Goal: Find specific page/section: Find specific page/section

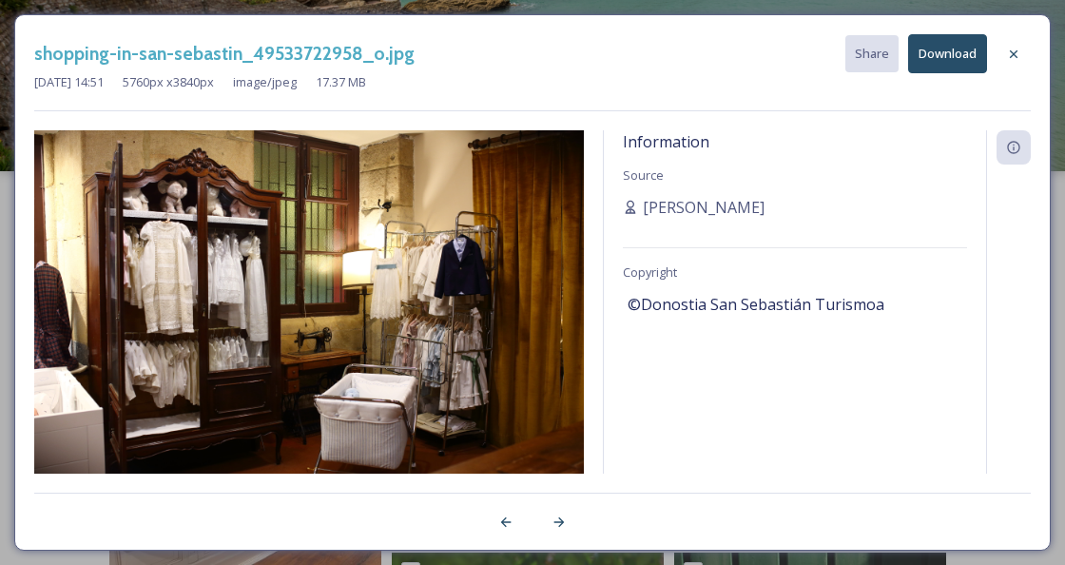
scroll to position [1317, 0]
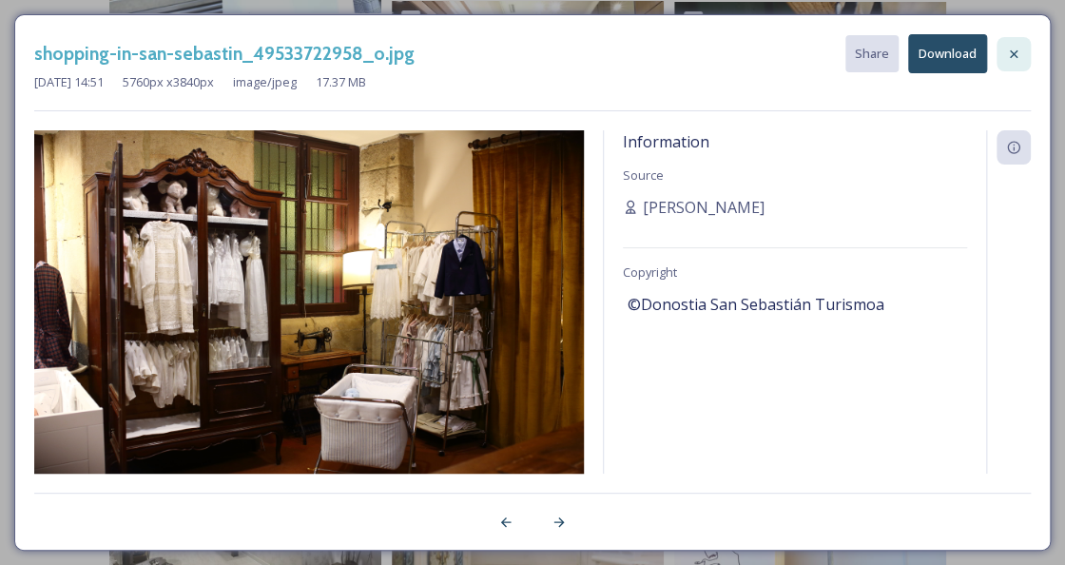
click at [1003, 48] on div at bounding box center [1013, 54] width 34 height 34
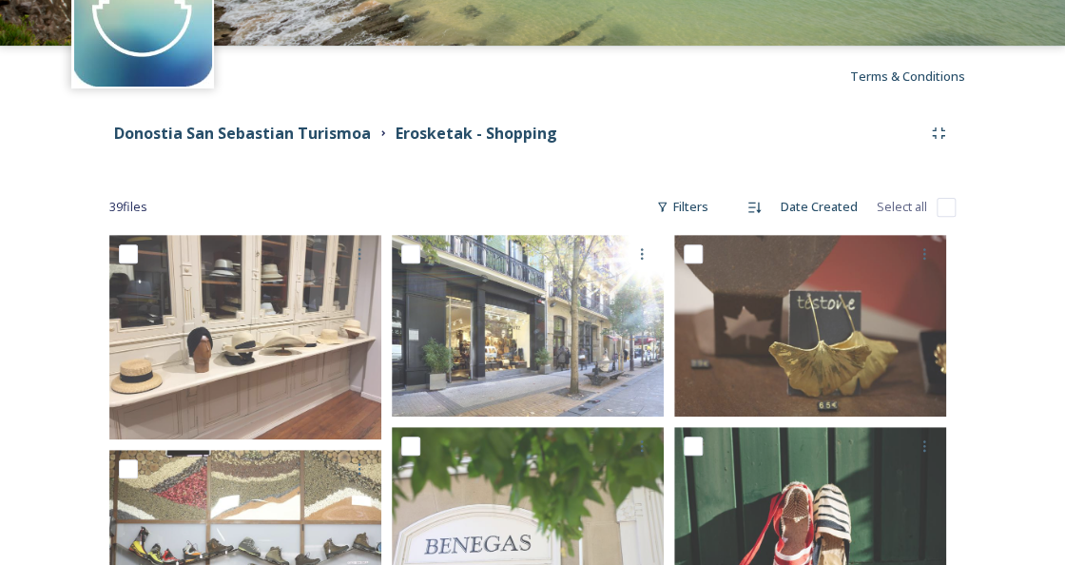
scroll to position [0, 0]
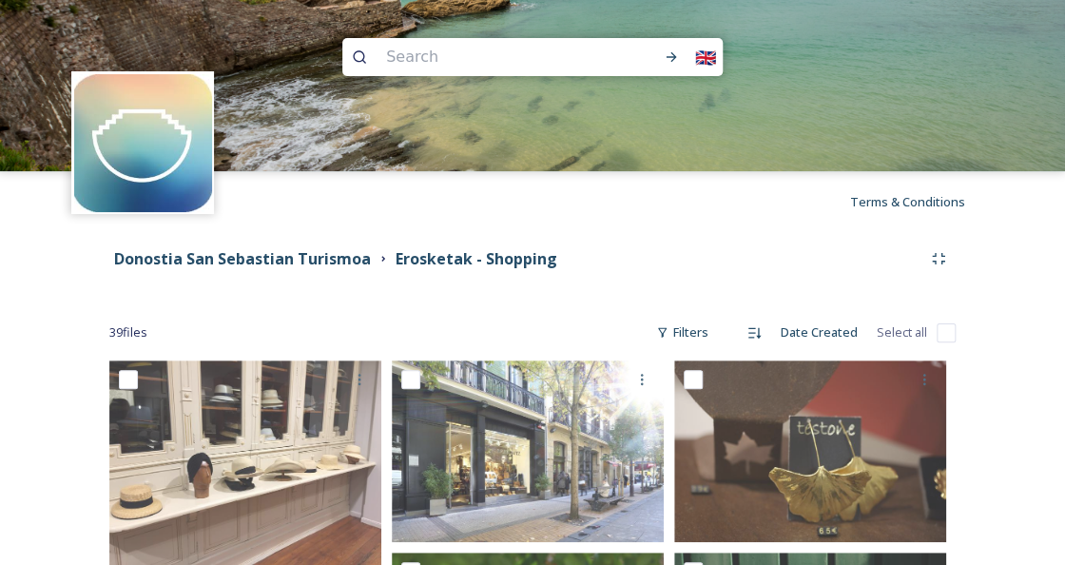
click at [472, 65] on input at bounding box center [497, 57] width 243 height 42
paste input "[GEOGRAPHIC_DATA]"
type input "[GEOGRAPHIC_DATA]"
click at [667, 58] on icon at bounding box center [670, 56] width 15 height 15
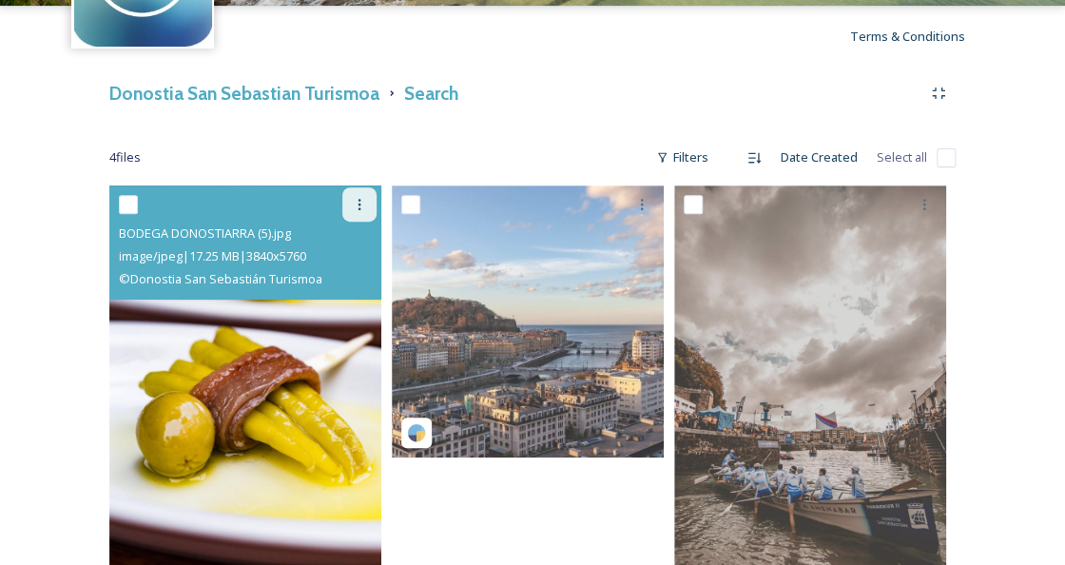
scroll to position [241, 0]
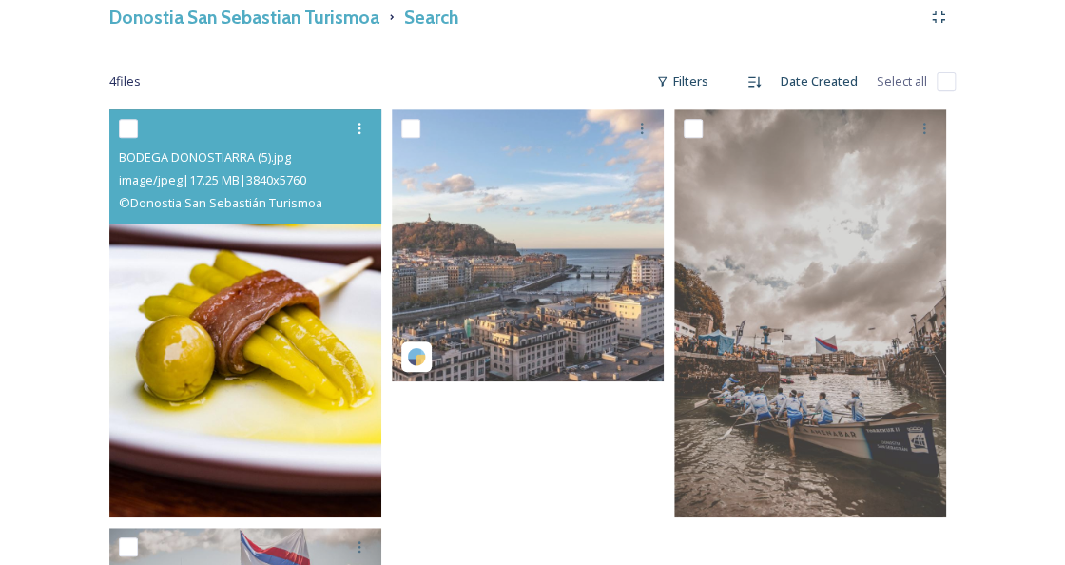
click at [322, 310] on img at bounding box center [245, 313] width 272 height 408
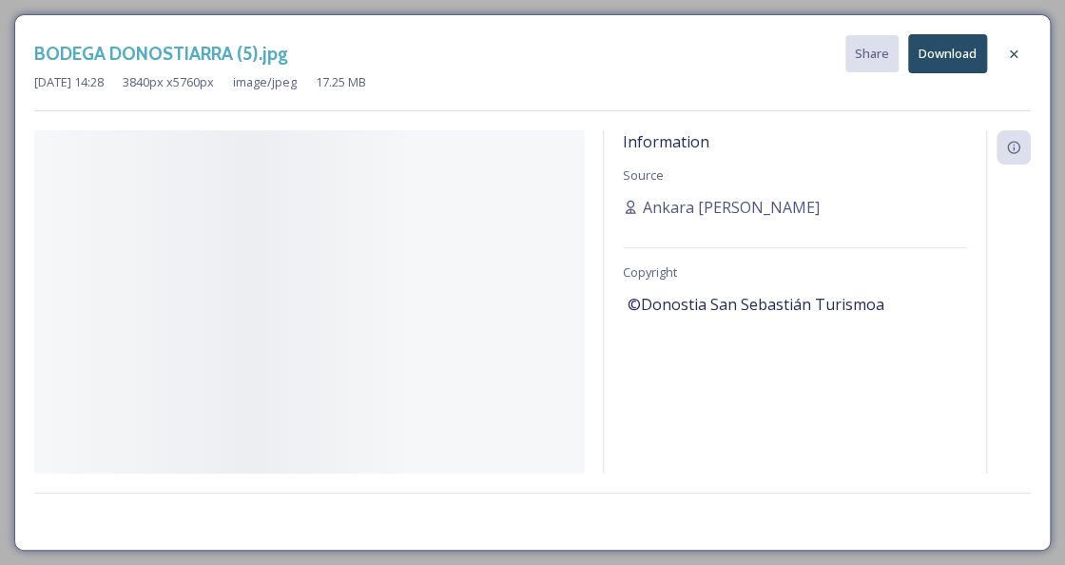
scroll to position [235, 0]
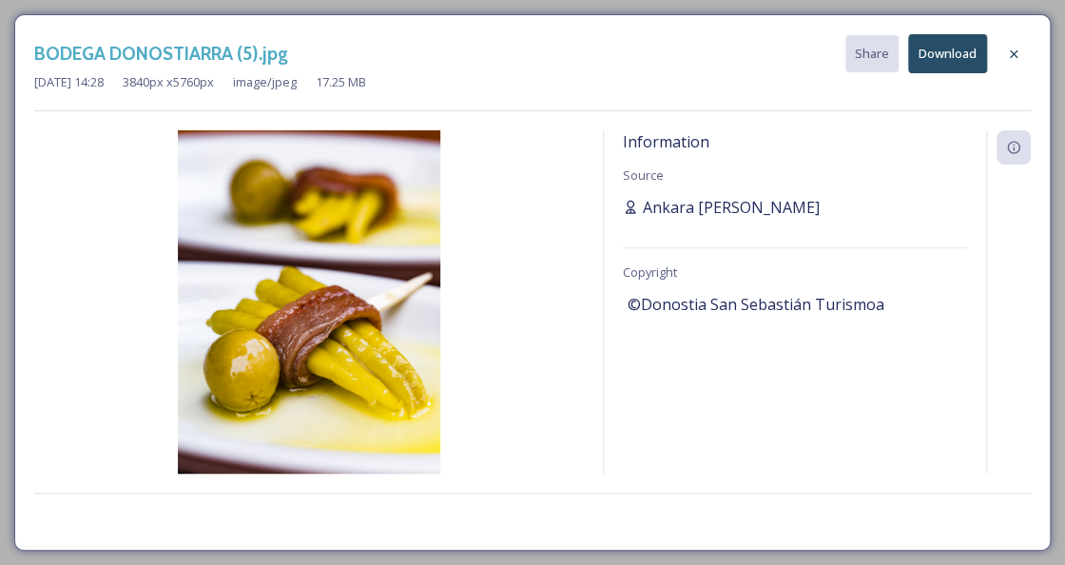
click at [647, 202] on span "Ankara [PERSON_NAME]" at bounding box center [731, 207] width 177 height 23
click at [654, 210] on span "Ankara [PERSON_NAME]" at bounding box center [731, 207] width 177 height 23
click at [665, 304] on span "©Donostia San Sebastián Turismoa" at bounding box center [755, 304] width 257 height 23
click at [1014, 47] on icon at bounding box center [1013, 54] width 15 height 15
